Goal: Navigation & Orientation: Find specific page/section

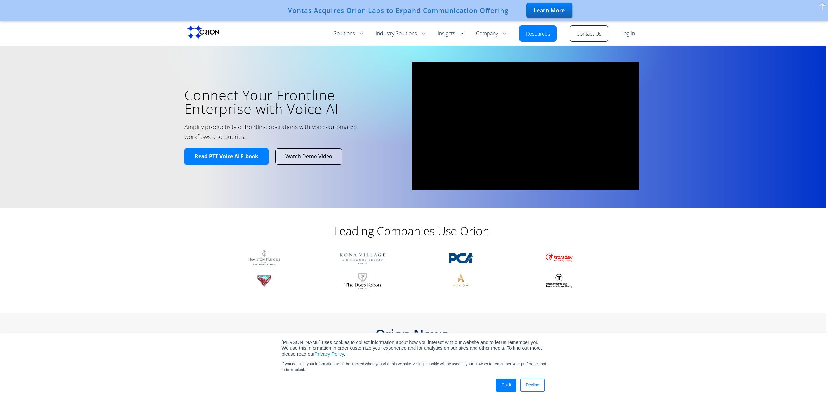
click at [705, 257] on section "Leading Companies Use Orion" at bounding box center [412, 256] width 828 height 97
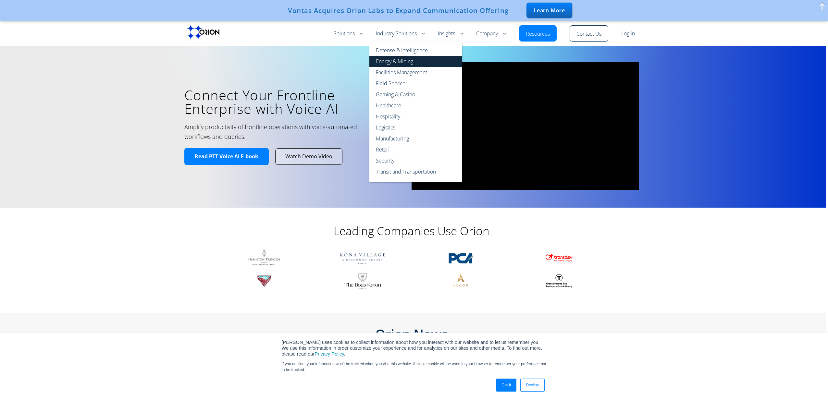
click at [405, 61] on link "Energy & Mining" at bounding box center [415, 61] width 92 height 11
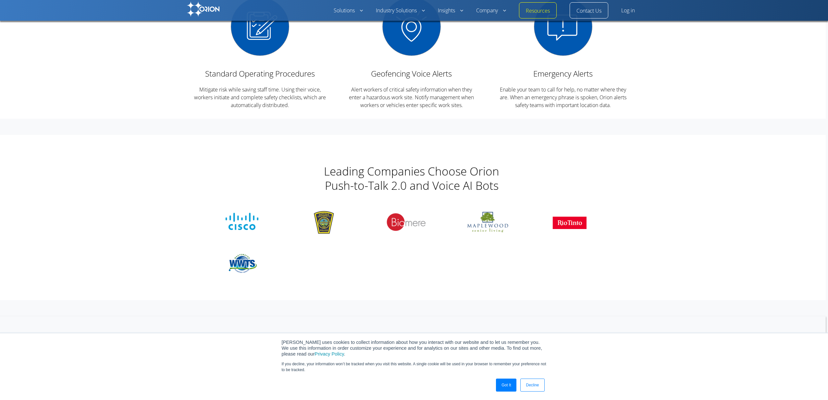
scroll to position [1094, 0]
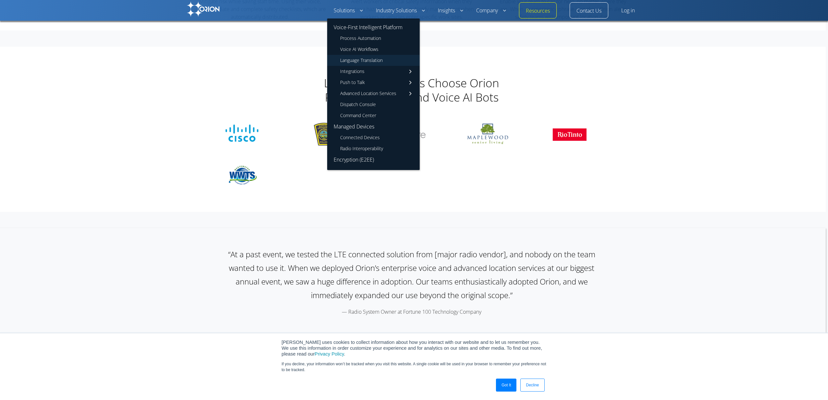
click at [366, 61] on link "Language Translation" at bounding box center [373, 60] width 92 height 11
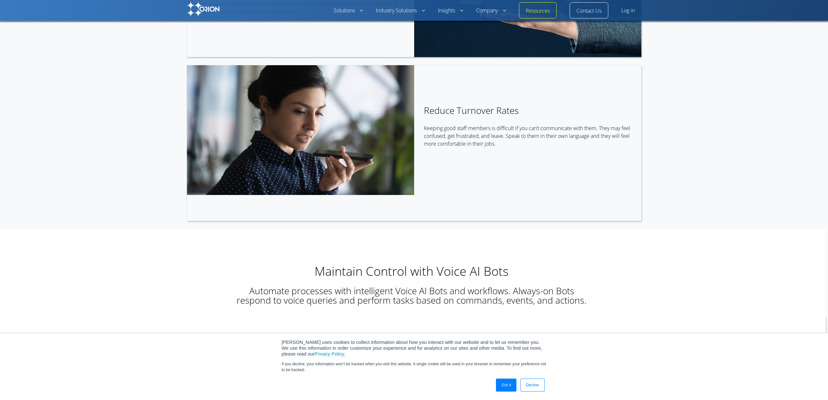
scroll to position [1103, 0]
